Goal: Navigation & Orientation: Understand site structure

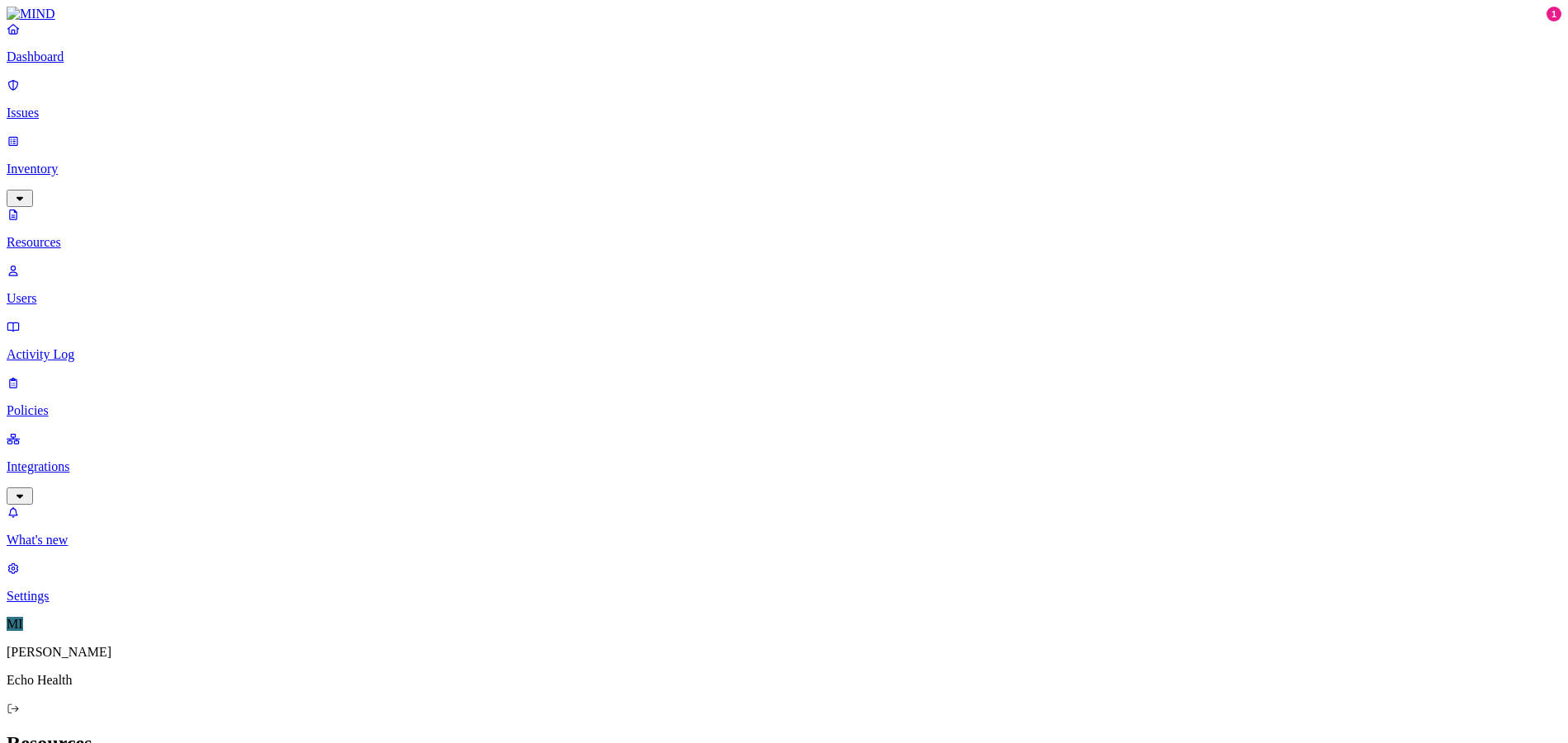
click at [75, 291] on p "Users" at bounding box center [784, 298] width 1555 height 15
click at [90, 65] on p "Dashboard" at bounding box center [784, 57] width 1555 height 15
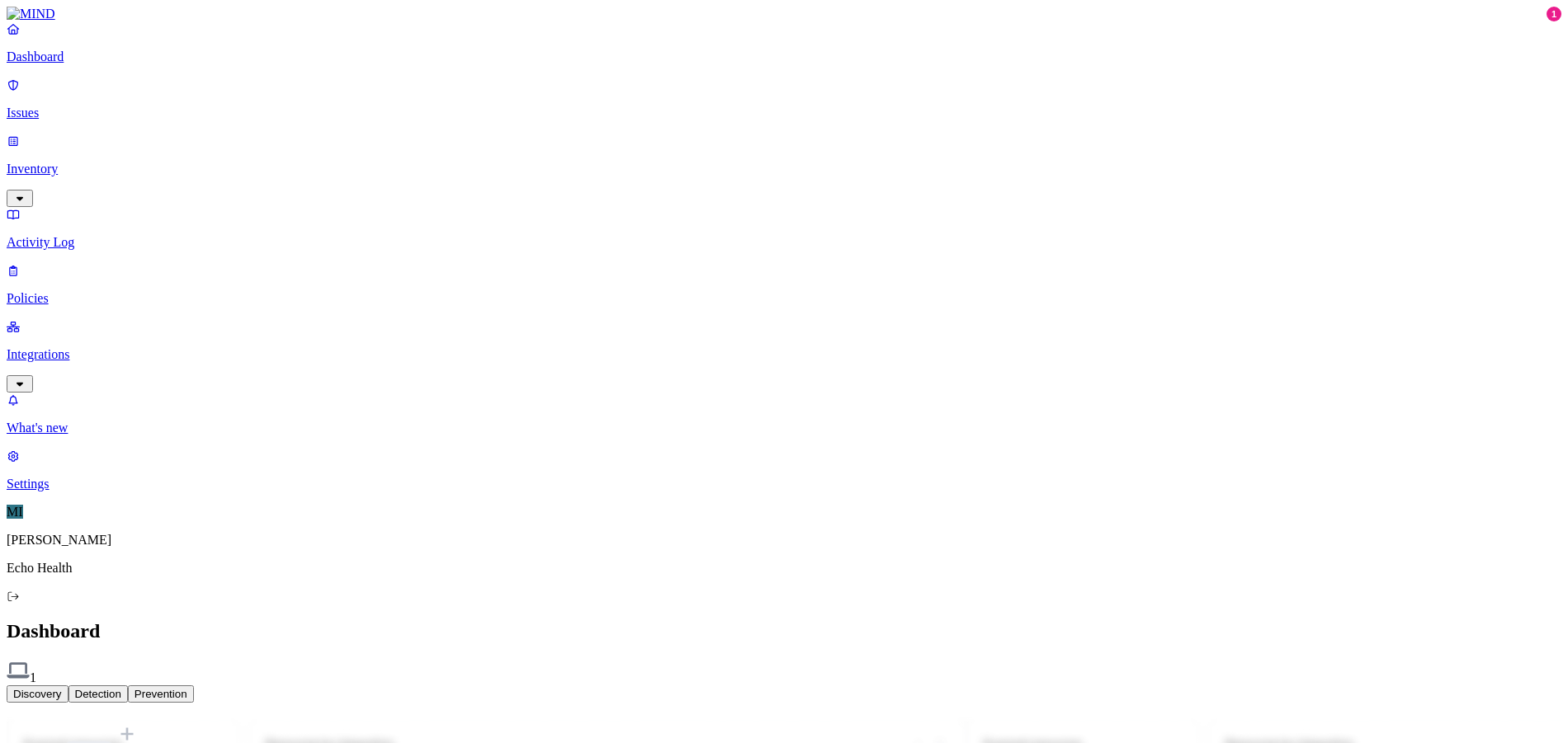
click at [86, 436] on p "What's new" at bounding box center [784, 428] width 1555 height 15
click at [75, 491] on link "Settings" at bounding box center [784, 470] width 1555 height 43
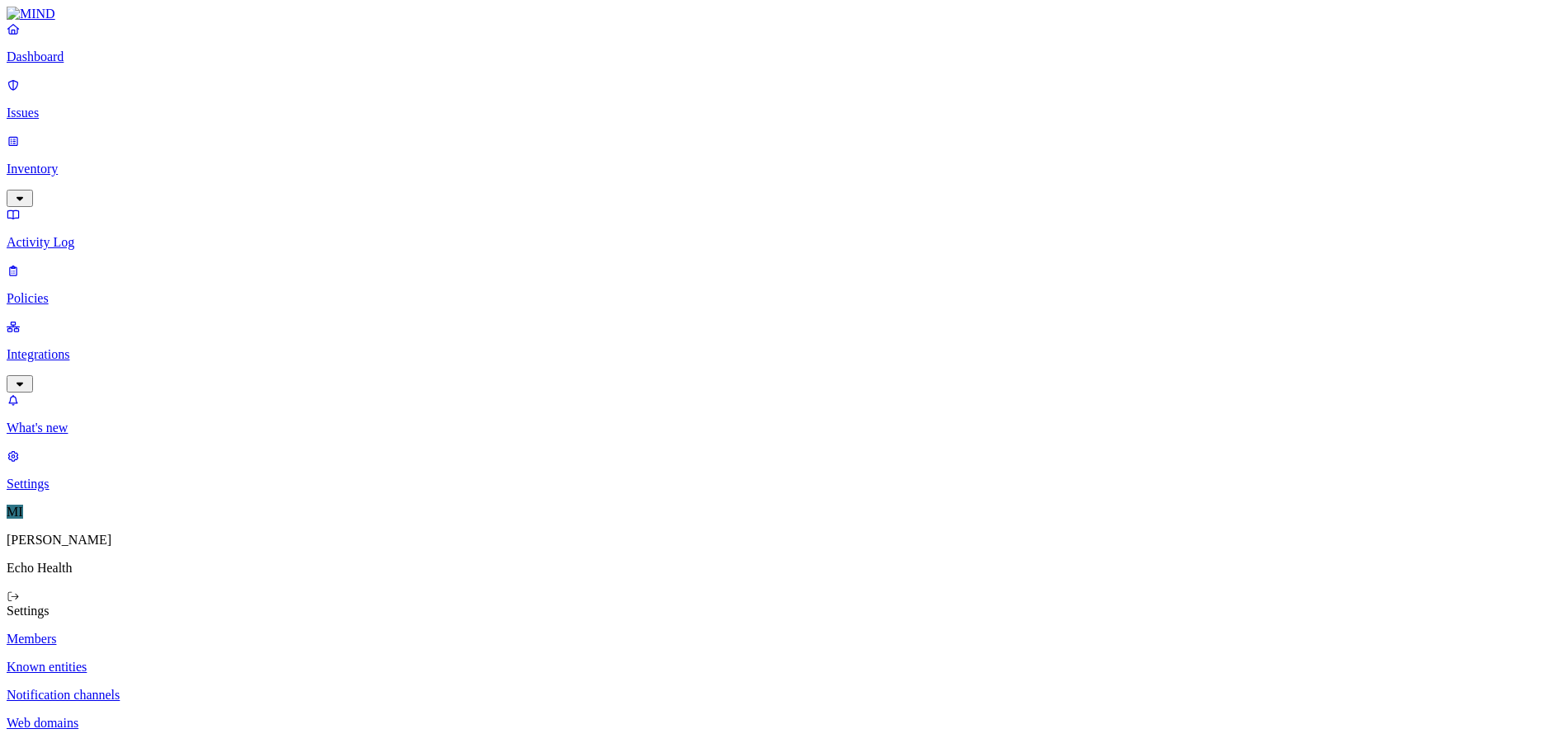
drag, startPoint x: 1340, startPoint y: 388, endPoint x: 1199, endPoint y: 360, distance: 143.8
